Goal: Transaction & Acquisition: Purchase product/service

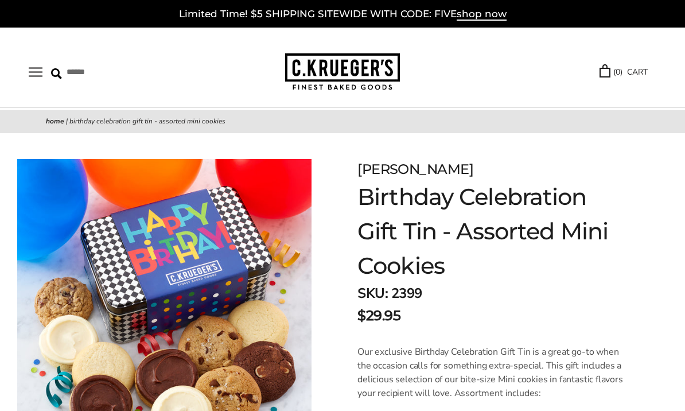
click at [30, 77] on button "Open navigation" at bounding box center [36, 72] width 14 height 10
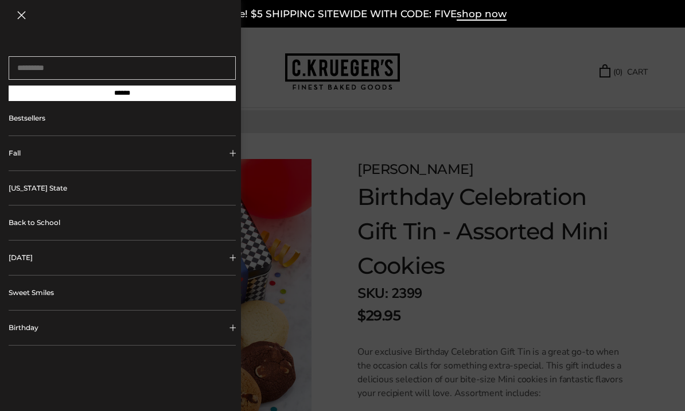
click at [19, 331] on button "Birthday" at bounding box center [122, 327] width 227 height 34
click at [58, 356] on link "ALL Birthday Gifts" at bounding box center [126, 357] width 201 height 25
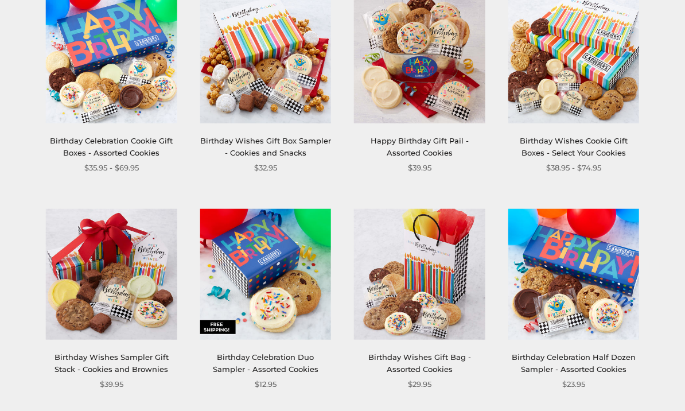
scroll to position [224, 0]
click at [560, 329] on img at bounding box center [573, 273] width 131 height 131
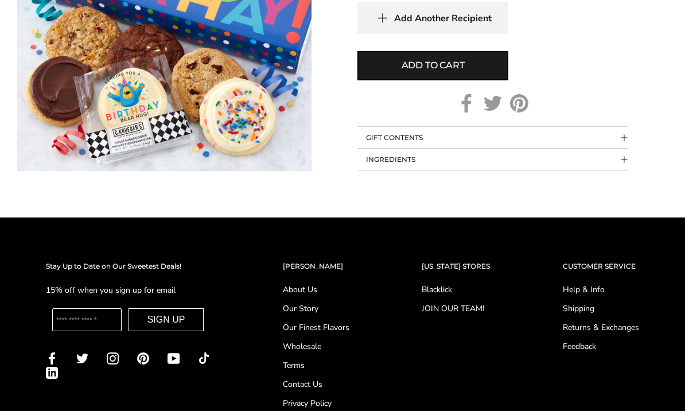
scroll to position [720, 0]
click at [586, 311] on link "Shipping" at bounding box center [601, 308] width 76 height 12
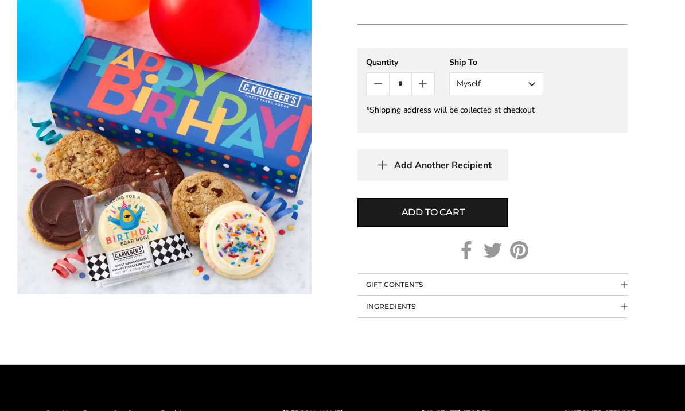
scroll to position [564, 0]
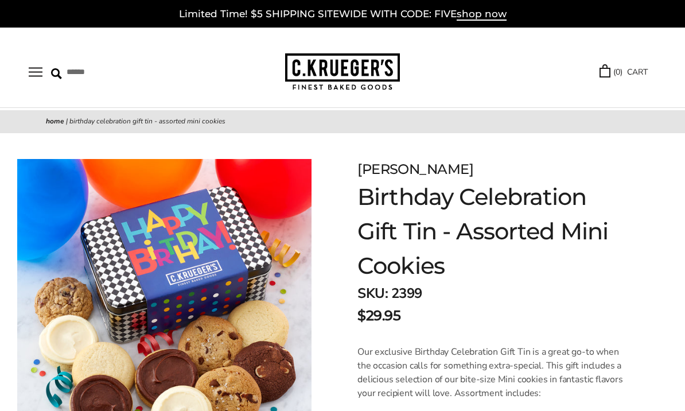
click at [264, 1] on div "Limited Time! $5 SHIPPING SITEWIDE WITH CODE: FIVE shop now" at bounding box center [342, 14] width 685 height 28
